Goal: Information Seeking & Learning: Learn about a topic

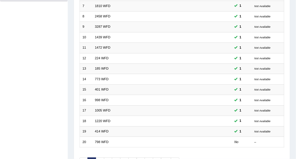
scroll to position [145, 0]
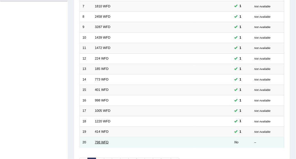
click at [98, 140] on link "798 WFD" at bounding box center [102, 142] width 14 height 4
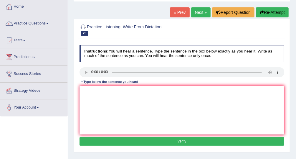
scroll to position [33, 0]
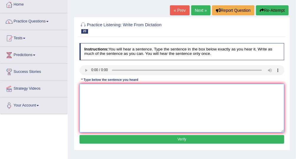
click at [88, 91] on textarea at bounding box center [182, 108] width 205 height 49
click at [129, 90] on textarea "Sugar is a complied including" at bounding box center [182, 108] width 205 height 49
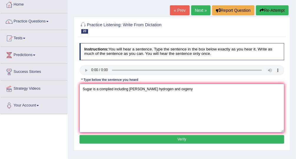
type textarea "Sugar is a complied including cardon hydrogen and oxgeny"
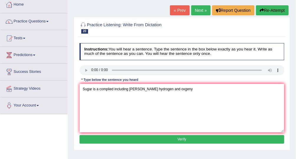
click at [180, 137] on button "Verify" at bounding box center [182, 139] width 205 height 9
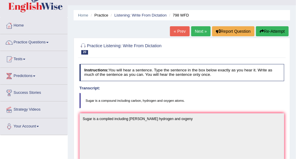
scroll to position [11, 0]
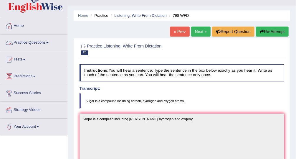
click at [39, 41] on link "Practice Questions" at bounding box center [33, 41] width 67 height 15
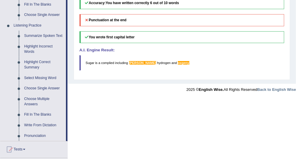
scroll to position [232, 0]
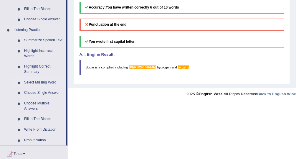
click at [55, 81] on link "Select Missing Word" at bounding box center [44, 82] width 44 height 11
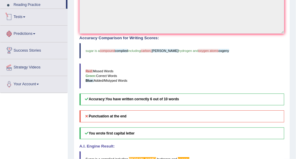
scroll to position [173, 0]
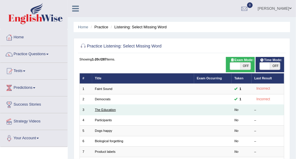
click at [106, 109] on link "The Education" at bounding box center [105, 110] width 21 height 4
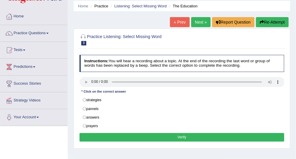
scroll to position [24, 0]
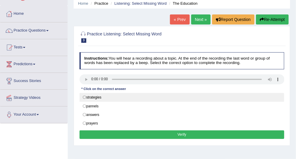
click at [84, 97] on label "strategies" at bounding box center [182, 97] width 205 height 9
radio input "true"
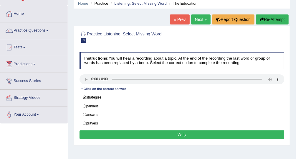
click at [118, 134] on button "Verify" at bounding box center [182, 134] width 205 height 9
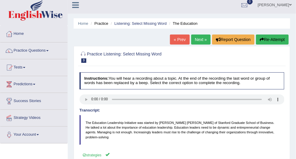
scroll to position [0, 0]
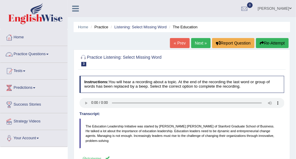
click at [49, 54] on span at bounding box center [47, 54] width 2 height 1
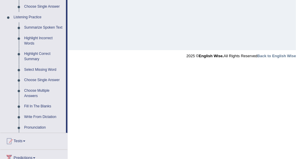
scroll to position [242, 0]
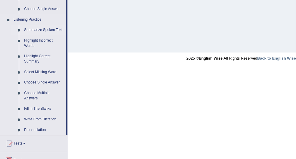
click at [35, 28] on link "Summarize Spoken Text" at bounding box center [44, 30] width 44 height 11
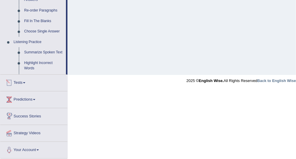
scroll to position [203, 0]
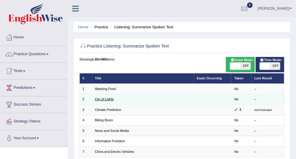
click at [112, 99] on link "City of Lights" at bounding box center [104, 99] width 19 height 4
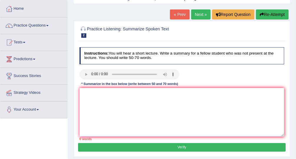
scroll to position [29, 0]
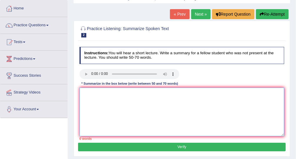
click at [103, 93] on textarea at bounding box center [182, 111] width 205 height 49
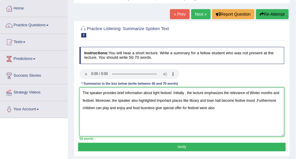
click at [228, 100] on textarea "The speaker provides brief information about light festivel. Initially , the le…" at bounding box center [182, 111] width 205 height 49
click at [218, 108] on textarea "The speaker provides brief information about light festivel. Initially , the le…" at bounding box center [182, 111] width 205 height 49
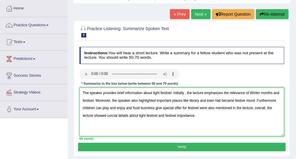
type textarea "The speaker provides brief information about light festivel. Initially , the le…"
click at [194, 146] on button "Verify" at bounding box center [181, 147] width 207 height 9
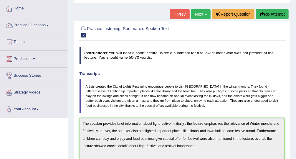
drag, startPoint x: 298, startPoint y: 65, endPoint x: 300, endPoint y: 94, distance: 28.7
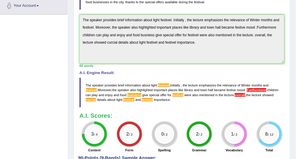
scroll to position [133, 0]
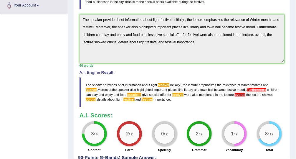
click at [265, 88] on span "Furthermore" at bounding box center [256, 90] width 19 height 4
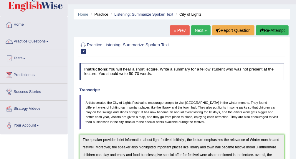
scroll to position [12, 0]
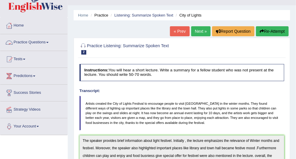
click at [50, 48] on link "Practice Questions" at bounding box center [33, 41] width 67 height 15
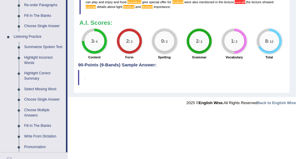
scroll to position [226, 0]
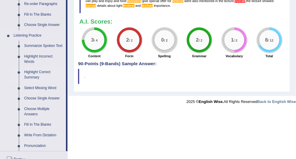
click at [42, 72] on link "Highlight Correct Summary" at bounding box center [44, 75] width 44 height 16
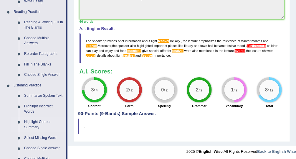
scroll to position [291, 0]
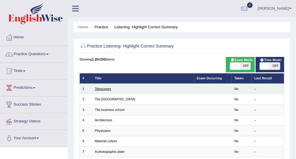
click at [106, 88] on link "Telescopes" at bounding box center [103, 89] width 16 height 4
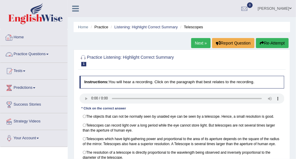
click at [44, 57] on link "Practice Questions" at bounding box center [33, 53] width 67 height 15
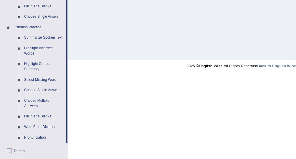
scroll to position [231, 0]
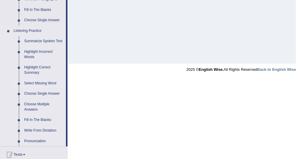
click at [45, 83] on link "Select Missing Word" at bounding box center [44, 83] width 44 height 11
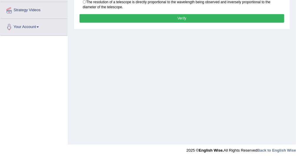
scroll to position [71, 0]
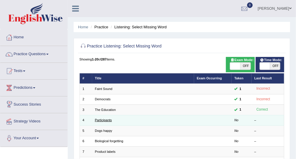
click at [107, 119] on link "Participants" at bounding box center [103, 120] width 17 height 4
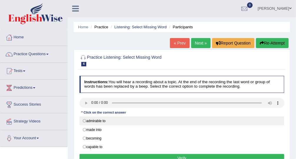
drag, startPoint x: 0, startPoint y: 0, endPoint x: 191, endPoint y: 121, distance: 225.7
click at [191, 121] on label "admirable to" at bounding box center [182, 120] width 205 height 9
radio input "true"
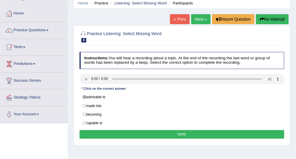
scroll to position [14, 0]
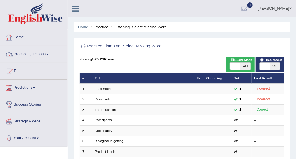
click at [40, 54] on link "Practice Questions" at bounding box center [33, 53] width 67 height 15
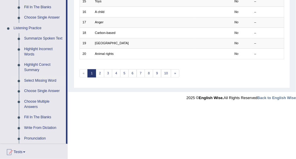
scroll to position [237, 0]
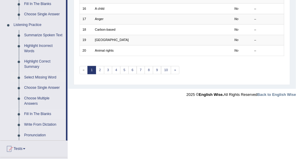
click at [40, 113] on link "Fill In The Blanks" at bounding box center [44, 114] width 44 height 11
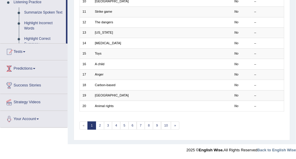
scroll to position [75, 0]
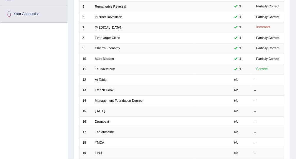
scroll to position [124, 0]
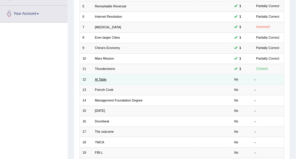
click at [103, 78] on link "At Table" at bounding box center [101, 79] width 12 height 4
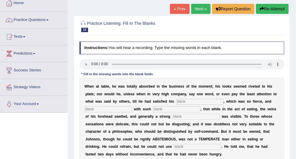
scroll to position [32, 0]
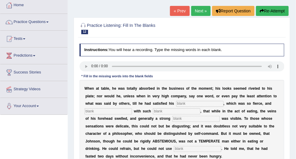
click at [176, 102] on input "text" at bounding box center [199, 104] width 47 height 6
type input "appatice"
click at [132, 108] on input "text" at bounding box center [108, 111] width 47 height 6
type input "intencs"
click at [153, 110] on input "text" at bounding box center [176, 111] width 47 height 6
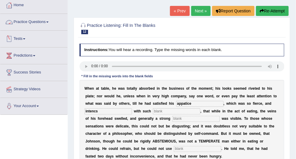
click at [35, 21] on link "Practice Questions" at bounding box center [33, 21] width 67 height 15
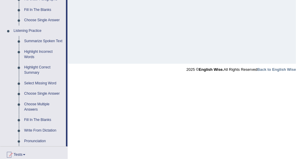
scroll to position [230, 0]
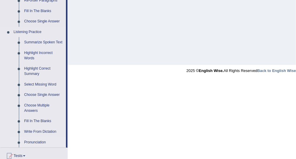
click at [40, 139] on link "Pronunciation" at bounding box center [44, 142] width 44 height 11
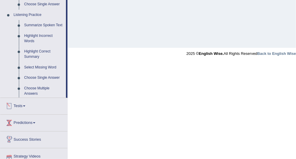
scroll to position [203, 0]
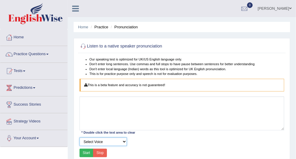
click at [118, 144] on select "Select Voice" at bounding box center [103, 141] width 47 height 9
click at [145, 144] on div "Select Voice" at bounding box center [182, 141] width 210 height 9
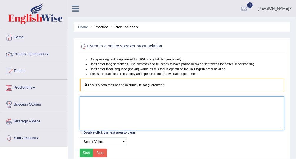
click at [112, 107] on textarea at bounding box center [182, 113] width 205 height 34
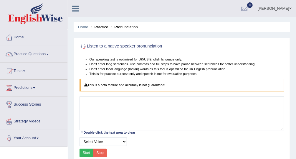
click at [91, 151] on button "Start" at bounding box center [87, 152] width 14 height 9
click at [100, 154] on button "Stop" at bounding box center [100, 152] width 14 height 9
click at [34, 56] on link "Practice Questions" at bounding box center [33, 53] width 67 height 15
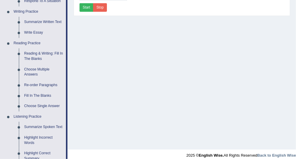
scroll to position [144, 0]
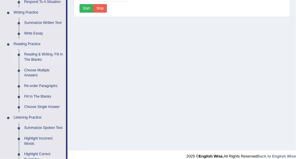
click at [44, 55] on link "Reading & Writing: Fill In The Blanks" at bounding box center [44, 57] width 44 height 16
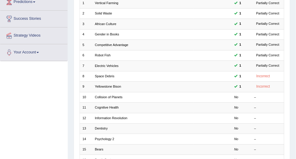
scroll to position [85, 0]
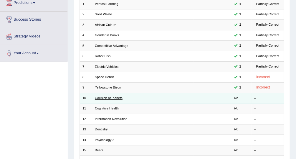
click at [117, 96] on link "Collision of Planets" at bounding box center [109, 98] width 28 height 4
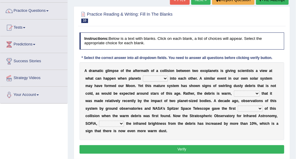
scroll to position [42, 0]
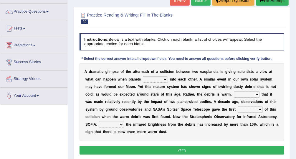
click at [145, 79] on select "crash explore roam implode" at bounding box center [155, 79] width 25 height 6
select select "crash"
click at [143, 76] on select "crash explore roam implode" at bounding box center [155, 79] width 25 height 6
click at [234, 95] on select "reinforcing sentencing forging conducing" at bounding box center [247, 94] width 26 height 6
select select "conducing"
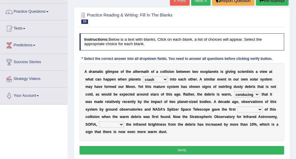
click at [234, 91] on select "reinforcing sentencing forging conducing" at bounding box center [247, 94] width 26 height 6
click at [238, 109] on select "pints faints hints taints" at bounding box center [250, 109] width 25 height 6
select select "hints"
click at [238, 106] on select "pints faints hints taints" at bounding box center [250, 109] width 25 height 6
click at [124, 121] on select "concealed revealed repealed unsealed" at bounding box center [111, 124] width 25 height 6
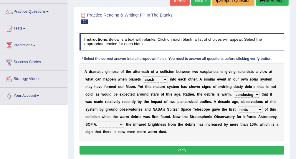
select select "revealed"
click at [124, 121] on select "concealed revealed repealed unsealed" at bounding box center [111, 124] width 25 height 6
click at [216, 146] on button "Verify" at bounding box center [182, 150] width 205 height 9
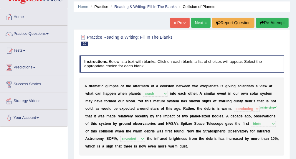
scroll to position [19, 0]
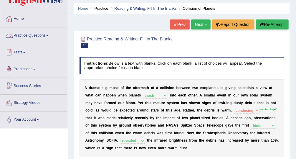
click at [30, 34] on link "Practice Questions" at bounding box center [33, 34] width 67 height 15
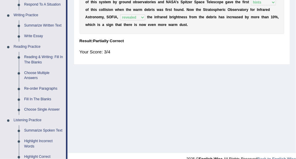
scroll to position [142, 0]
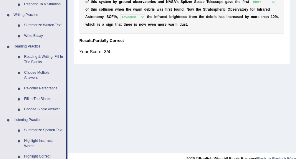
click at [43, 88] on link "Re-order Paragraphs" at bounding box center [44, 88] width 44 height 11
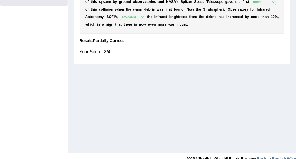
scroll to position [150, 0]
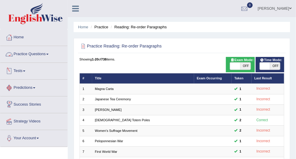
click at [46, 52] on link "Practice Questions" at bounding box center [33, 53] width 67 height 15
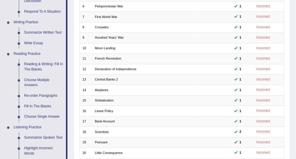
scroll to position [133, 0]
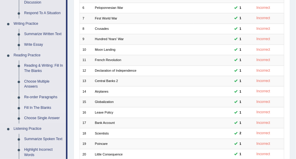
click at [41, 106] on link "Fill In The Blanks" at bounding box center [44, 108] width 44 height 11
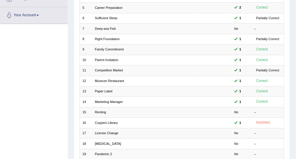
scroll to position [135, 0]
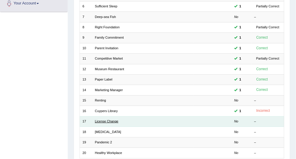
click at [114, 119] on link "License Change" at bounding box center [107, 121] width 24 height 4
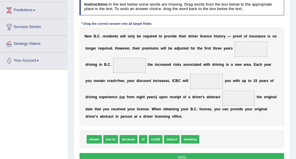
scroll to position [79, 0]
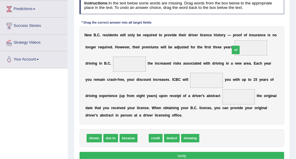
drag, startPoint x: 143, startPoint y: 139, endPoint x: 250, endPoint y: 36, distance: 149.4
click at [250, 36] on div "Instructions: In the text below some words are missing. Drag words from the box…" at bounding box center [181, 80] width 207 height 170
drag, startPoint x: 139, startPoint y: 140, endPoint x: 242, endPoint y: 35, distance: 146.4
click at [242, 35] on div "Instructions: In the text below some words are missing. Drag words from the box…" at bounding box center [181, 80] width 207 height 170
drag, startPoint x: 139, startPoint y: 138, endPoint x: 245, endPoint y: 33, distance: 149.6
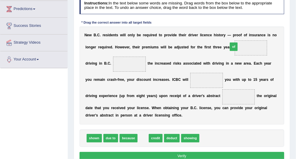
click at [245, 33] on div "Instructions: In the text below some words are missing. Drag words from the box…" at bounding box center [181, 80] width 207 height 170
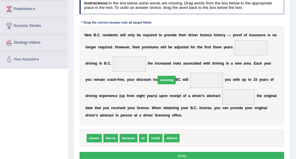
drag, startPoint x: 188, startPoint y: 136, endPoint x: 160, endPoint y: 68, distance: 73.2
drag, startPoint x: 138, startPoint y: 137, endPoint x: 236, endPoint y: 30, distance: 144.9
click at [236, 30] on div "Instructions: In the text below some words are missing. Drag words from the box…" at bounding box center [181, 80] width 207 height 170
drag, startPoint x: 139, startPoint y: 140, endPoint x: 229, endPoint y: 32, distance: 140.3
click at [229, 32] on div "Instructions: In the text below some words are missing. Drag words from the box…" at bounding box center [181, 80] width 207 height 170
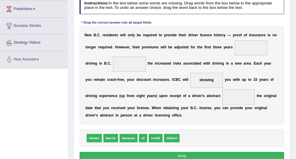
click at [106, 139] on span "due to" at bounding box center [110, 138] width 15 height 9
drag, startPoint x: 150, startPoint y: 138, endPoint x: 184, endPoint y: 91, distance: 58.6
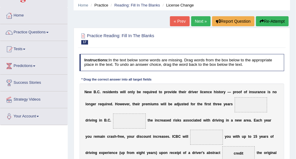
scroll to position [19, 0]
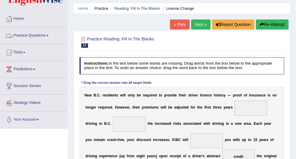
click at [36, 34] on link "Practice Questions" at bounding box center [33, 34] width 67 height 15
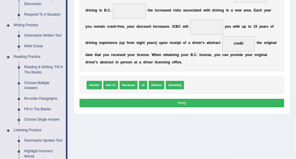
scroll to position [120, 0]
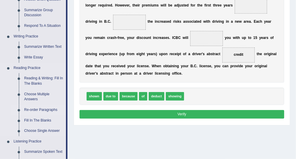
click at [52, 110] on link "Re-order Paragraphs" at bounding box center [44, 110] width 44 height 11
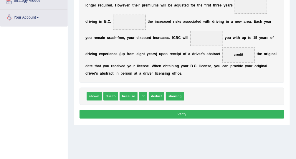
scroll to position [123, 0]
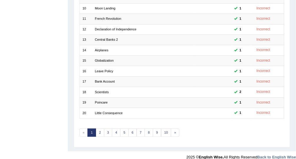
scroll to position [178, 0]
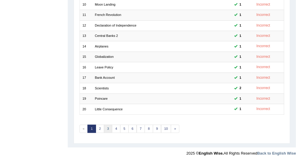
click at [107, 126] on link "3" at bounding box center [108, 129] width 9 height 8
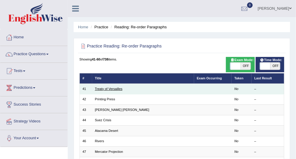
click at [115, 89] on link "Treaty of Versailles" at bounding box center [109, 89] width 28 height 4
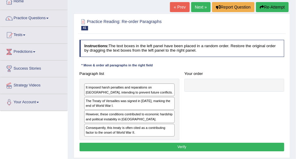
scroll to position [50, 0]
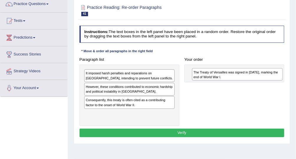
drag, startPoint x: 153, startPoint y: 90, endPoint x: 281, endPoint y: 78, distance: 128.4
click at [281, 78] on div "The Treaty of Versailles was signed in 1919, marking the end of World War l." at bounding box center [237, 74] width 91 height 12
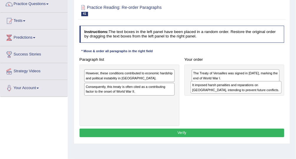
drag, startPoint x: 155, startPoint y: 69, endPoint x: 281, endPoint y: 85, distance: 127.7
click at [281, 85] on div "Paragraph list It imposed harsh penalties and reparations on Germany, intending…" at bounding box center [182, 90] width 210 height 71
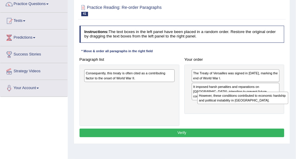
drag, startPoint x: 157, startPoint y: 75, endPoint x: 291, endPoint y: 103, distance: 137.6
click at [291, 103] on div "Home Practice Reading: Re-order Paragraphs Treaty of Versailles « Prev Next » R…" at bounding box center [182, 97] width 228 height 295
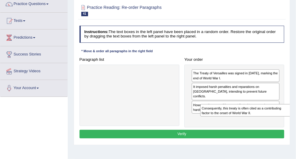
drag, startPoint x: 163, startPoint y: 79, endPoint x: 300, endPoint y: 123, distance: 144.6
click at [296, 109] on html "Toggle navigation Home Practice Questions Speaking Practice Read Aloud Repeat S…" at bounding box center [148, 29] width 296 height 159
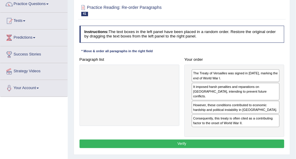
click at [247, 139] on button "Verify" at bounding box center [182, 143] width 205 height 9
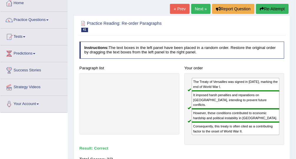
scroll to position [0, 0]
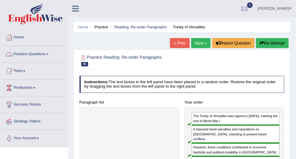
click at [51, 52] on link "Practice Questions" at bounding box center [33, 53] width 67 height 15
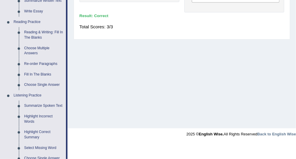
scroll to position [168, 0]
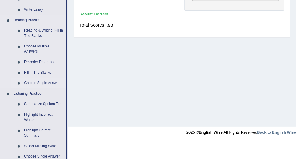
click at [50, 83] on link "Choose Single Answer" at bounding box center [44, 83] width 44 height 11
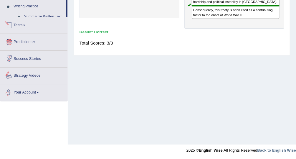
scroll to position [300, 0]
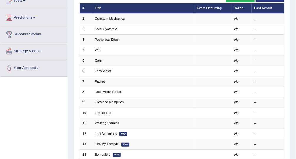
scroll to position [46, 0]
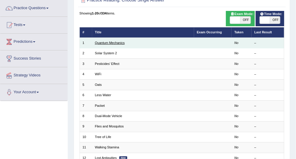
click at [115, 44] on link "Quantum Mechanics" at bounding box center [110, 43] width 30 height 4
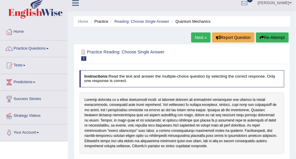
scroll to position [4, 0]
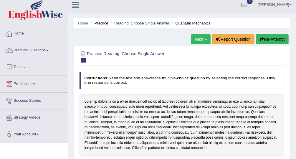
click at [44, 47] on link "Practice Questions" at bounding box center [33, 49] width 67 height 15
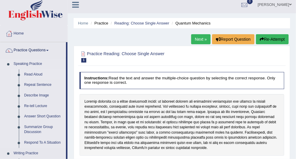
click at [39, 72] on link "Read Aloud" at bounding box center [44, 74] width 44 height 11
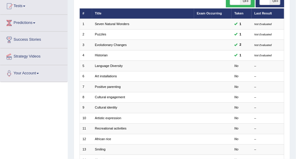
scroll to position [83, 0]
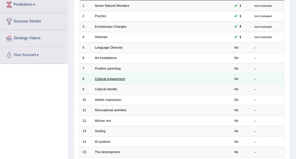
click at [117, 77] on link "Cultural engagement" at bounding box center [110, 79] width 30 height 4
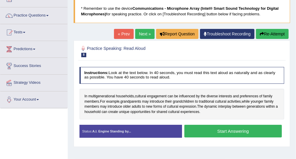
scroll to position [42, 0]
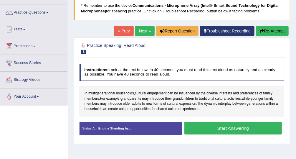
click at [147, 128] on div "Status: A.I. Engine Standing by..." at bounding box center [131, 128] width 103 height 13
click at [229, 125] on button "Start Answering" at bounding box center [233, 128] width 98 height 13
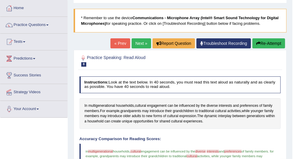
scroll to position [29, 0]
click at [51, 24] on link "Practice Questions" at bounding box center [33, 24] width 67 height 15
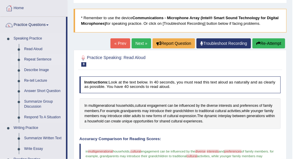
click at [45, 60] on link "Repeat Sentence" at bounding box center [44, 59] width 44 height 11
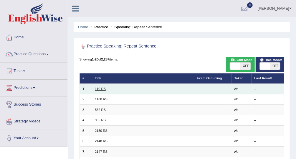
click at [101, 89] on link "110 RS" at bounding box center [100, 89] width 11 height 4
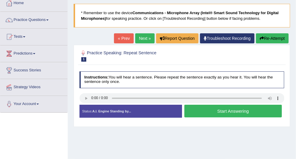
scroll to position [34, 0]
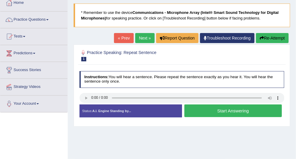
click at [192, 108] on button "Start Answering" at bounding box center [233, 110] width 98 height 13
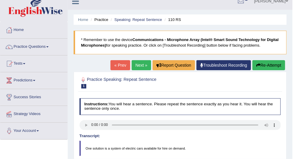
scroll to position [7, 0]
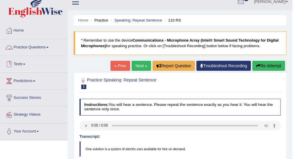
click at [30, 47] on link "Practice Questions" at bounding box center [33, 46] width 67 height 15
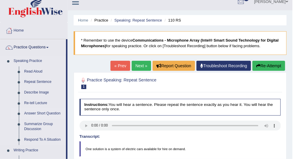
click at [46, 111] on link "Answer Short Question" at bounding box center [44, 113] width 44 height 11
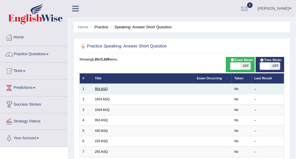
click at [102, 90] on link "954 ASQ" at bounding box center [101, 89] width 13 height 4
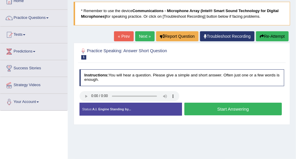
scroll to position [36, 0]
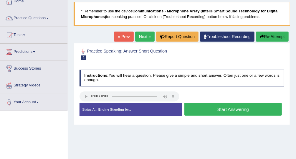
click at [202, 107] on button "Start Answering" at bounding box center [233, 109] width 98 height 13
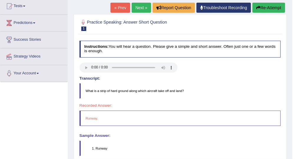
scroll to position [0, 0]
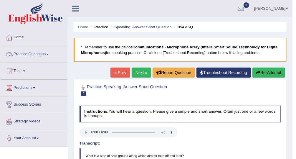
click at [37, 58] on link "Practice Questions" at bounding box center [33, 53] width 67 height 15
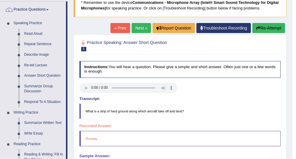
scroll to position [44, 0]
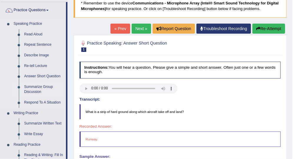
click at [40, 87] on link "Summarize Group Discussion" at bounding box center [44, 90] width 44 height 16
